Goal: Information Seeking & Learning: Check status

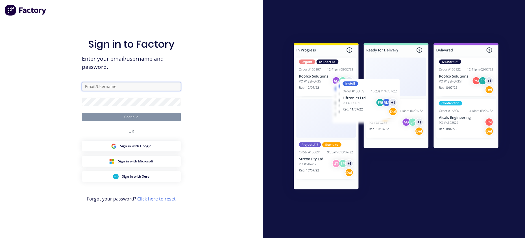
type input "[EMAIL_ADDRESS][DOMAIN_NAME]"
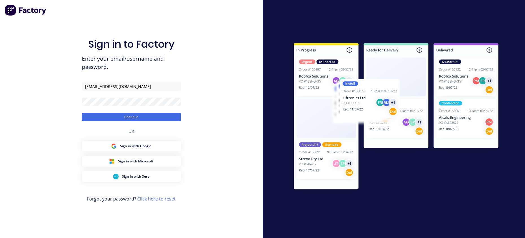
click at [55, 137] on div "Sign in to Factory Enter your email/username and password. [EMAIL_ADDRESS][DOMA…" at bounding box center [131, 119] width 262 height 238
click at [135, 118] on button "Continue" at bounding box center [131, 117] width 99 height 8
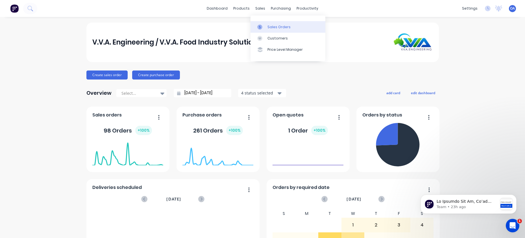
click at [270, 26] on div "Sales Orders" at bounding box center [278, 27] width 23 height 5
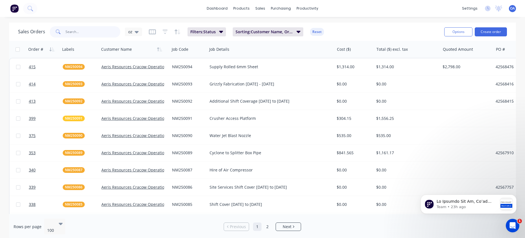
click at [73, 31] on input "text" at bounding box center [92, 31] width 55 height 11
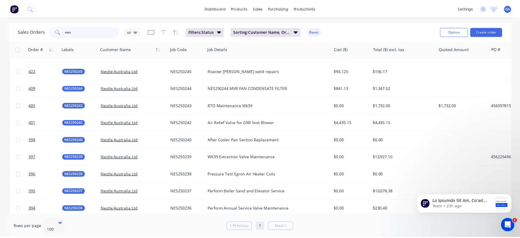
scroll to position [169, 0]
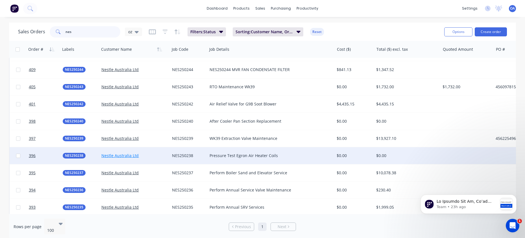
type input "nes"
click at [121, 156] on link "Nestle Australia Ltd" at bounding box center [119, 155] width 37 height 5
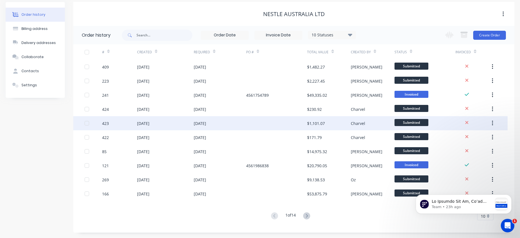
scroll to position [21, 0]
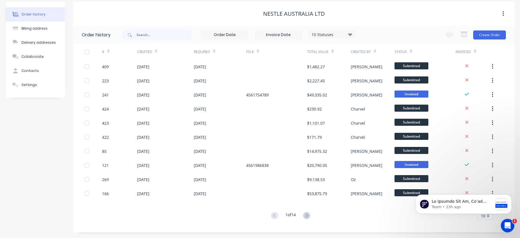
click at [373, 220] on div "# Created Required PO # Total Value Created By Status Invoiced 409 [DATE] [DATE…" at bounding box center [290, 135] width 435 height 183
click at [512, 195] on icon "Dismiss notification" at bounding box center [510, 196] width 3 height 3
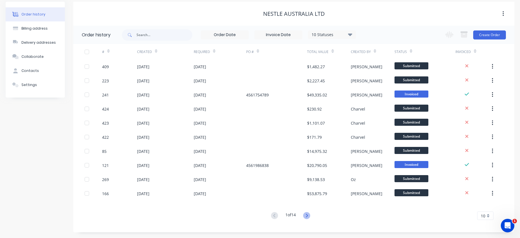
click at [308, 216] on icon at bounding box center [307, 215] width 2 height 3
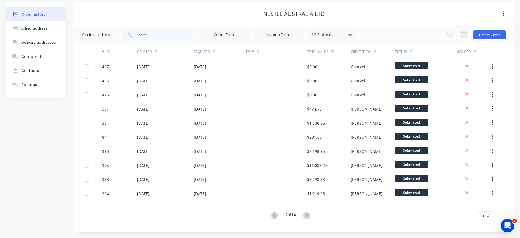
click at [308, 214] on icon at bounding box center [306, 215] width 7 height 7
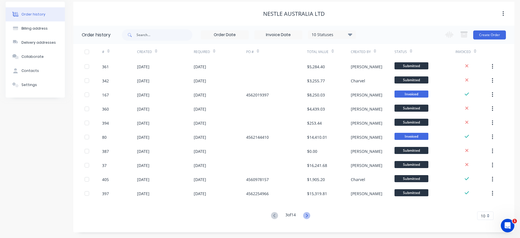
click at [308, 216] on icon at bounding box center [306, 215] width 7 height 7
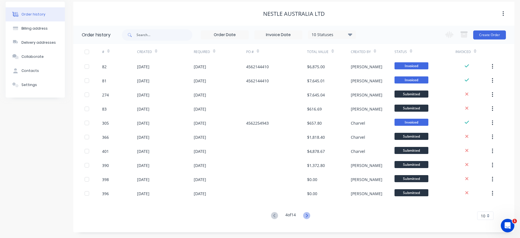
click at [309, 213] on icon at bounding box center [306, 215] width 7 height 7
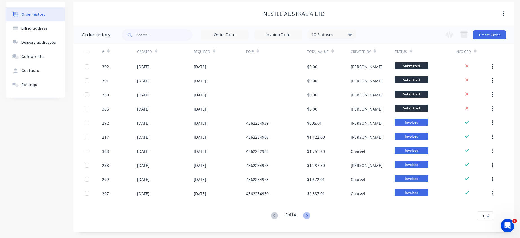
click at [308, 214] on icon at bounding box center [306, 215] width 7 height 7
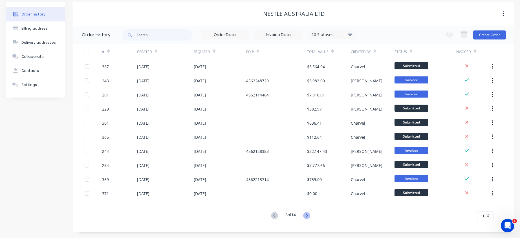
click at [308, 214] on icon at bounding box center [306, 215] width 7 height 7
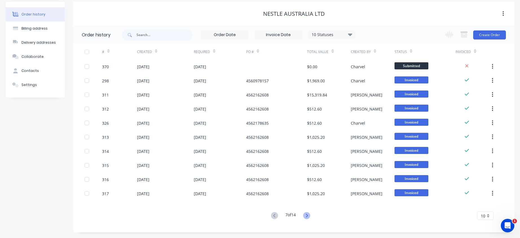
click at [308, 215] on icon at bounding box center [307, 215] width 2 height 3
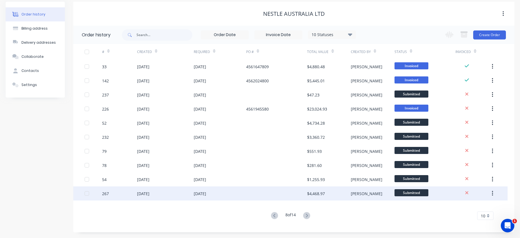
click at [308, 214] on icon at bounding box center [306, 215] width 7 height 7
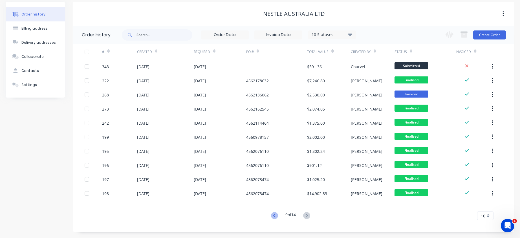
click at [274, 214] on icon at bounding box center [274, 215] width 2 height 3
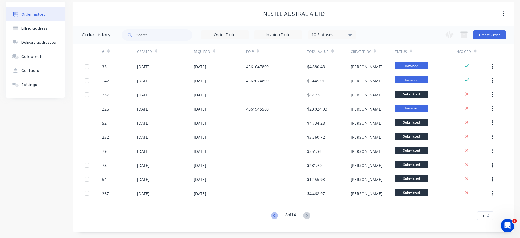
click at [274, 213] on icon at bounding box center [274, 215] width 7 height 7
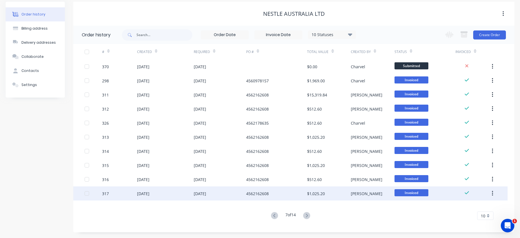
click at [273, 218] on icon at bounding box center [274, 215] width 7 height 7
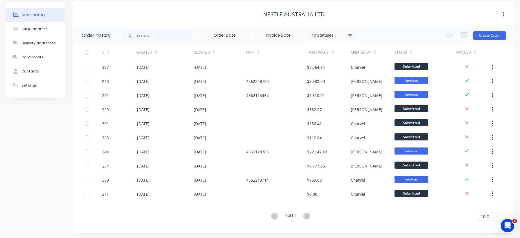
scroll to position [0, 0]
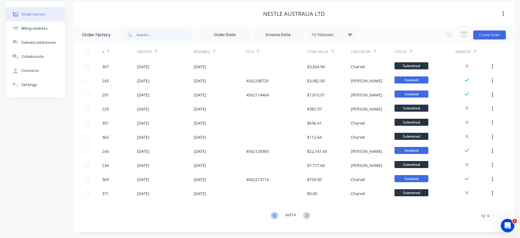
click at [273, 216] on icon at bounding box center [274, 215] width 7 height 7
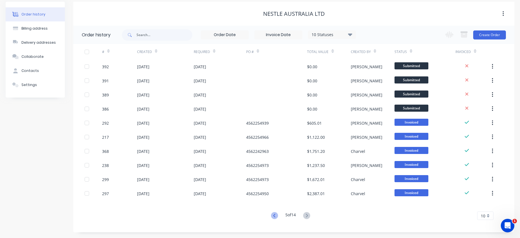
click at [272, 215] on icon at bounding box center [274, 215] width 7 height 7
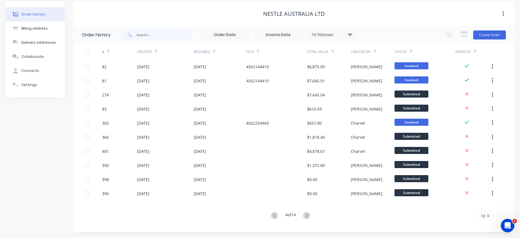
click at [272, 215] on icon at bounding box center [274, 215] width 7 height 7
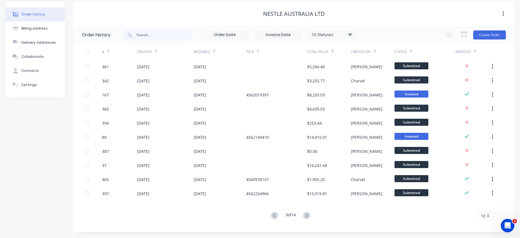
click at [272, 215] on icon at bounding box center [274, 215] width 7 height 7
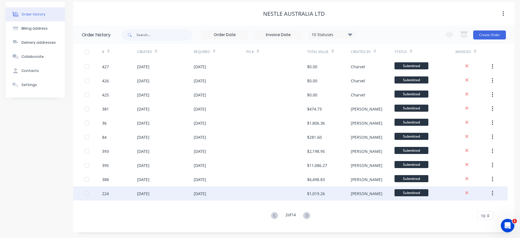
click at [271, 218] on icon at bounding box center [274, 215] width 7 height 7
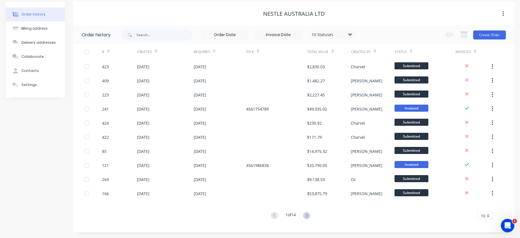
click at [104, 223] on div "# Created Required PO # Total Value Created By Status Invoiced 423 [DATE] [DATE…" at bounding box center [290, 135] width 435 height 183
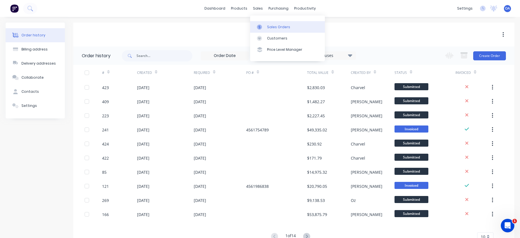
click at [281, 25] on div "Sales Orders" at bounding box center [278, 27] width 23 height 5
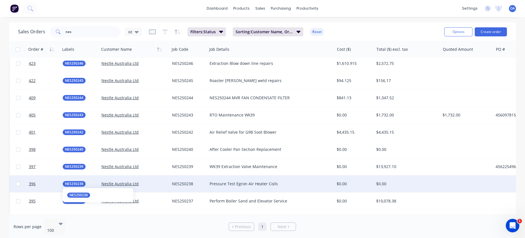
click at [70, 184] on span "NES250238" at bounding box center [74, 184] width 18 height 6
click at [185, 183] on div "NES250238" at bounding box center [187, 184] width 31 height 6
click at [267, 186] on div "Pressure Test Egron Air Heater Coils" at bounding box center [267, 184] width 117 height 6
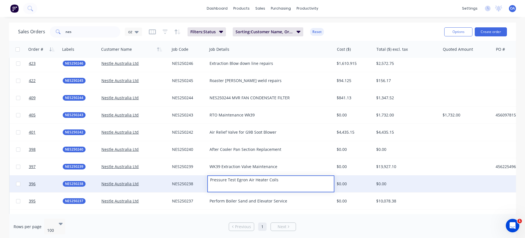
click at [187, 185] on div "NES250238" at bounding box center [187, 184] width 31 height 6
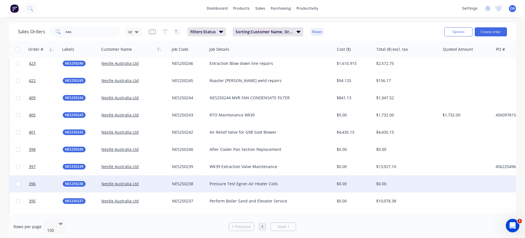
click at [188, 183] on div "NES250238" at bounding box center [187, 184] width 31 height 6
click at [432, 176] on div "$0.00" at bounding box center [407, 183] width 66 height 17
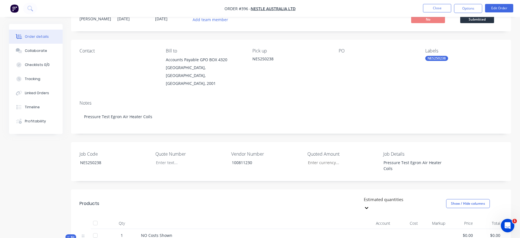
scroll to position [9, 0]
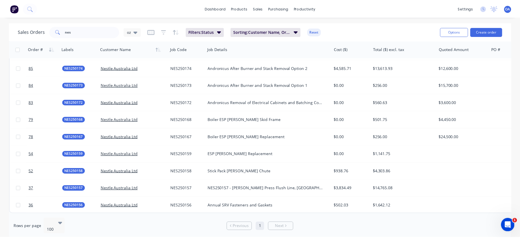
scroll to position [1069, 0]
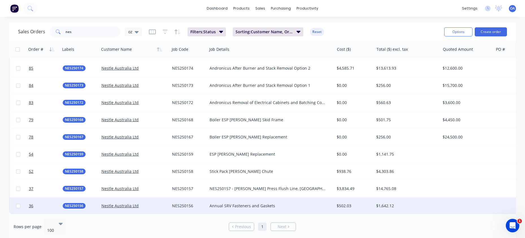
click at [381, 203] on div "$1,642.12" at bounding box center [405, 206] width 59 height 6
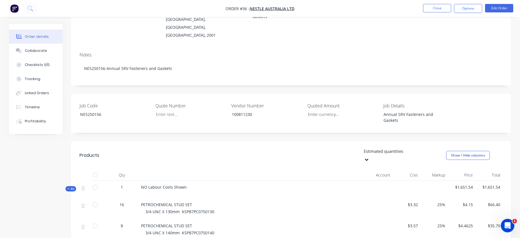
scroll to position [33, 0]
